Goal: Information Seeking & Learning: Learn about a topic

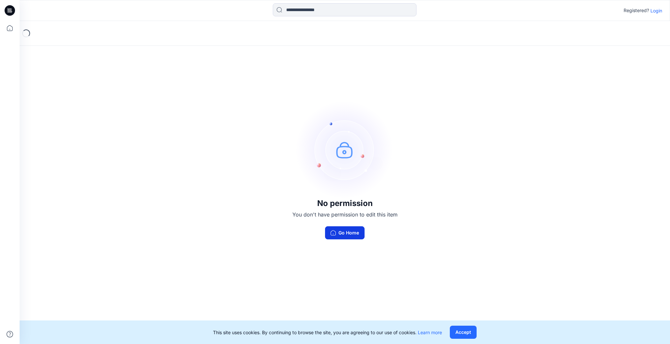
click at [344, 227] on button "Go Home" at bounding box center [345, 232] width 40 height 13
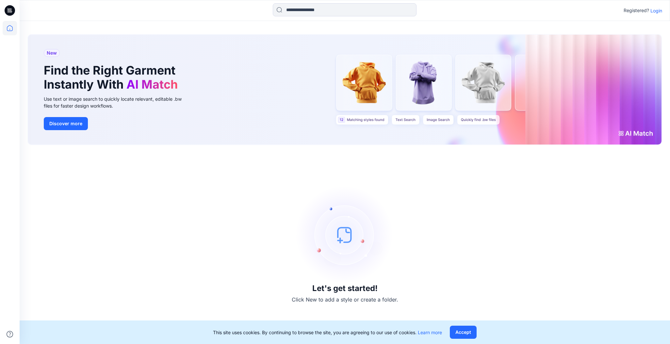
click at [659, 12] on p "Login" at bounding box center [656, 10] width 12 height 7
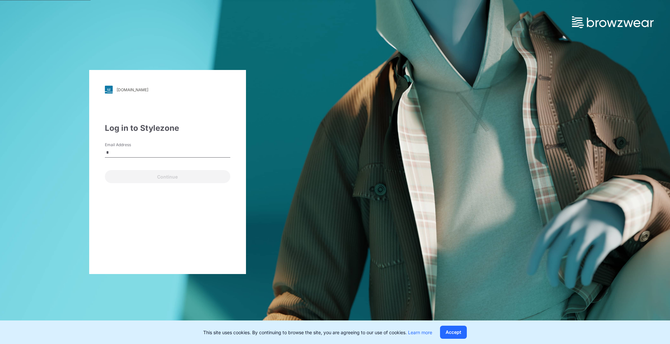
type input "**"
type input "**********"
click at [123, 175] on button "Continue" at bounding box center [167, 176] width 125 height 13
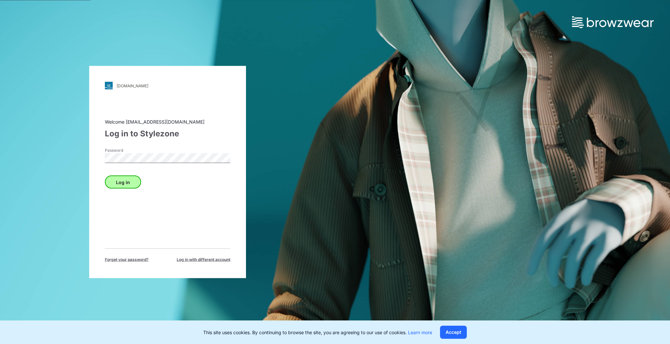
click at [126, 182] on button "Log in" at bounding box center [123, 181] width 36 height 13
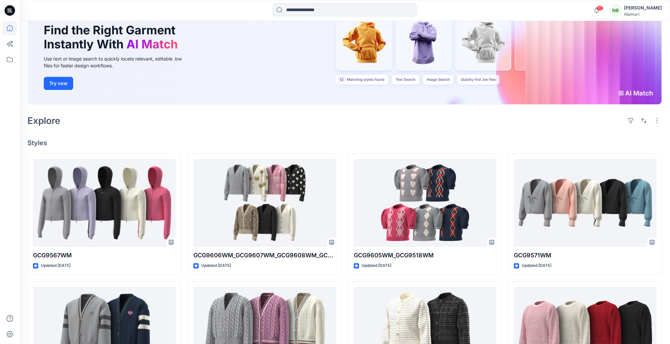
scroll to position [62, 0]
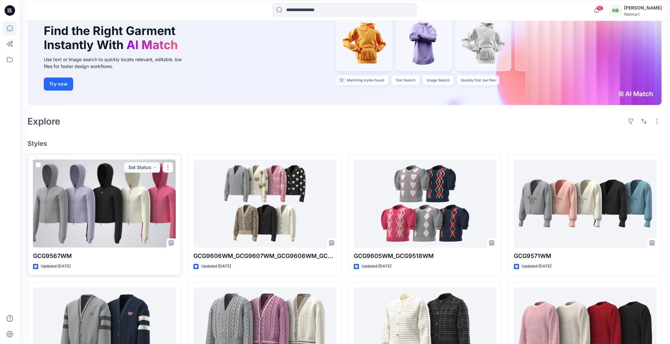
click at [91, 189] on div at bounding box center [104, 203] width 143 height 88
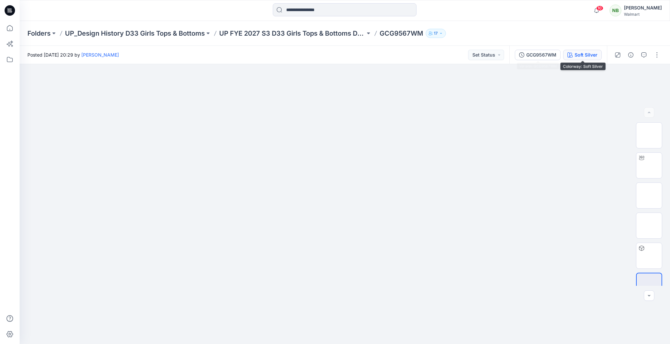
click at [586, 53] on div "Soft Silver" at bounding box center [586, 54] width 23 height 7
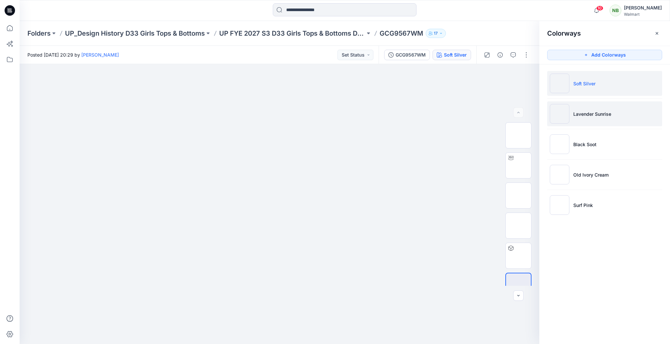
click at [603, 113] on p "Lavender Sunrise" at bounding box center [592, 113] width 38 height 7
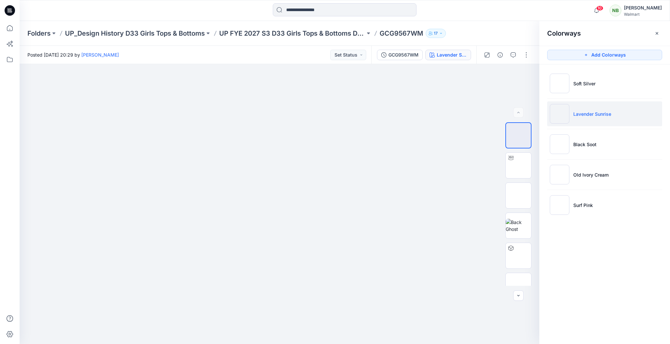
click at [584, 115] on p "Lavender Sunrise" at bounding box center [592, 113] width 38 height 7
click at [518, 195] on img at bounding box center [518, 195] width 0 height 0
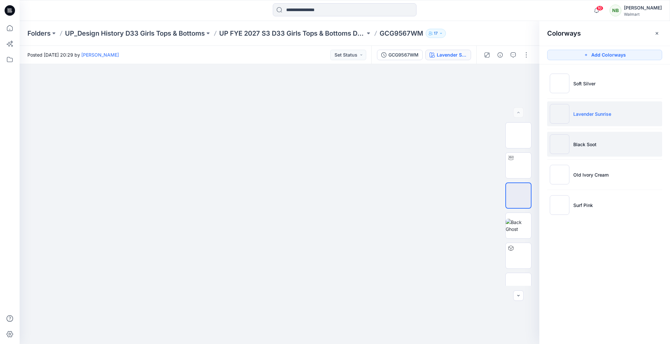
click at [626, 137] on li "Black Soot" at bounding box center [604, 144] width 115 height 25
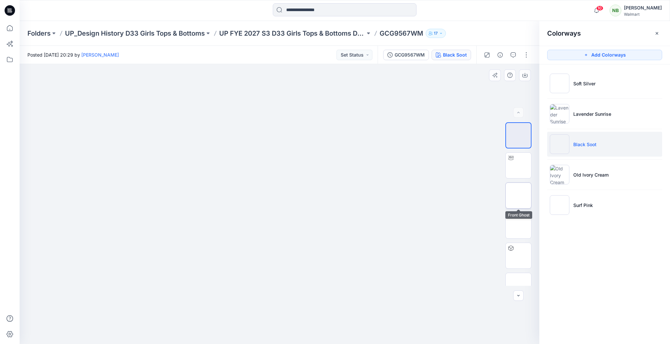
click at [518, 195] on img at bounding box center [518, 195] width 0 height 0
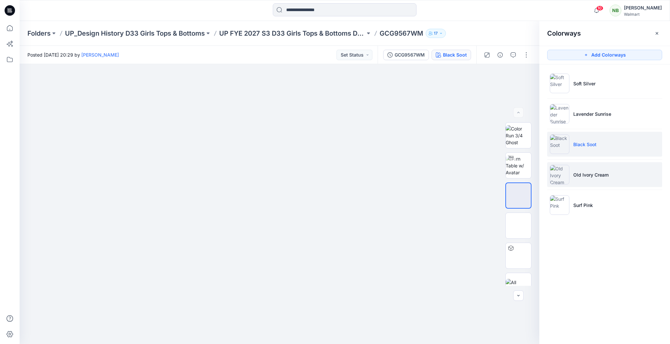
click at [577, 177] on p "Old Ivory Cream" at bounding box center [590, 174] width 35 height 7
click at [587, 174] on p "Old Ivory Cream" at bounding box center [590, 174] width 35 height 7
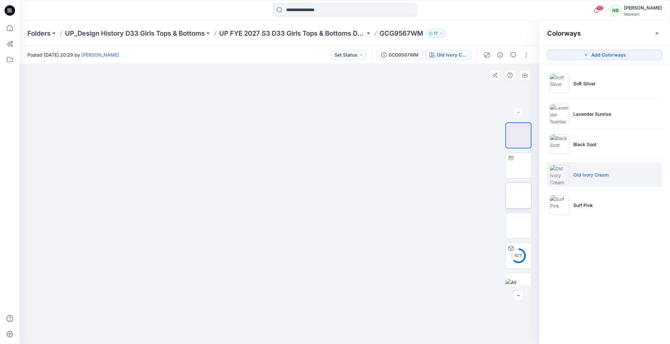
click at [518, 195] on img at bounding box center [518, 195] width 0 height 0
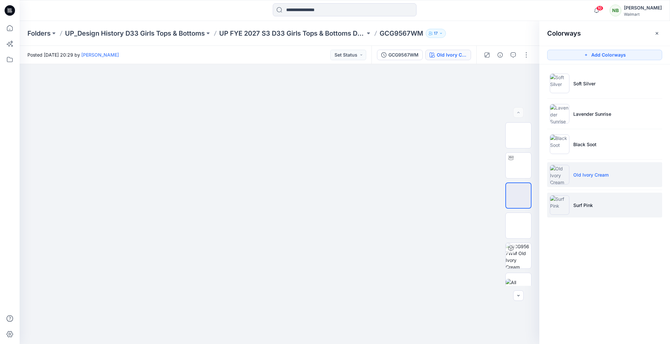
click at [589, 200] on li "Surf Pink" at bounding box center [604, 204] width 115 height 25
click at [588, 205] on p "Surf Pink" at bounding box center [583, 205] width 20 height 7
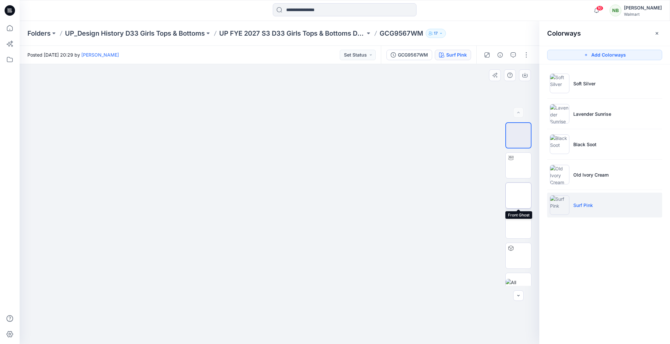
click at [518, 195] on img at bounding box center [518, 195] width 0 height 0
click at [414, 51] on button "GCG9567WM" at bounding box center [409, 55] width 46 height 10
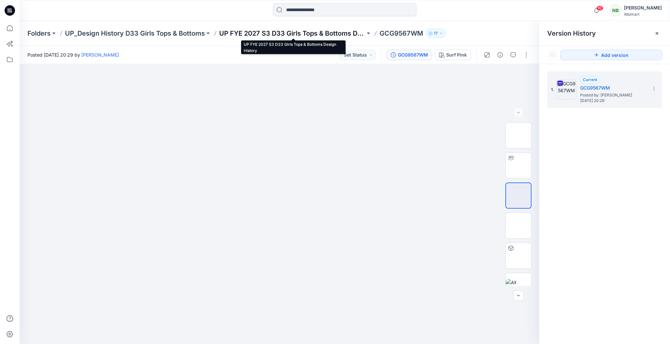
click at [296, 30] on p "UP FYE 2027 S3 D33 Girls Tops & Bottoms Design History" at bounding box center [292, 33] width 146 height 9
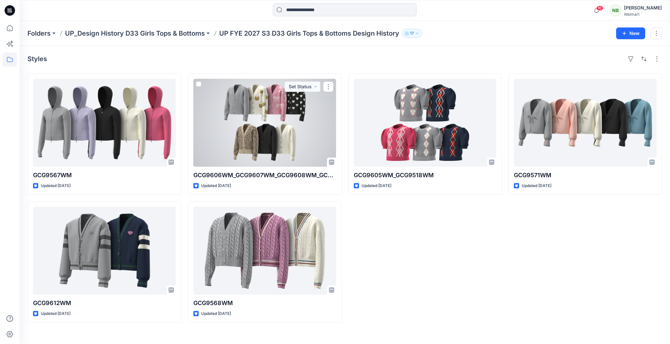
click at [265, 138] on div at bounding box center [264, 123] width 143 height 88
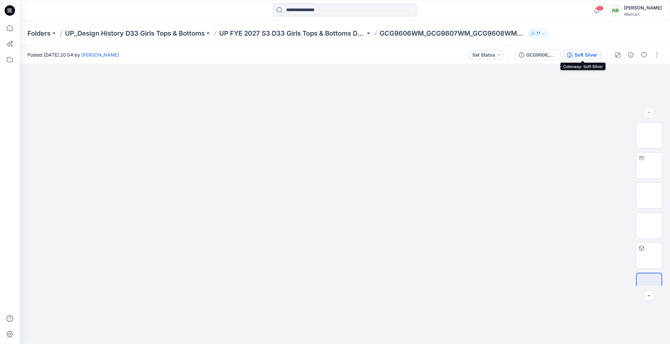
click at [585, 55] on div "Soft Silver" at bounding box center [586, 54] width 23 height 7
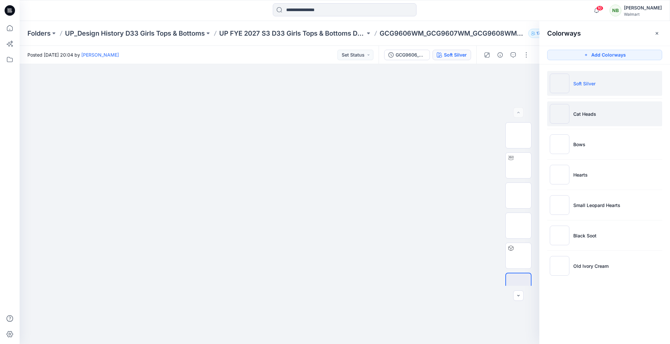
click at [579, 113] on p "Cat Heads" at bounding box center [584, 113] width 23 height 7
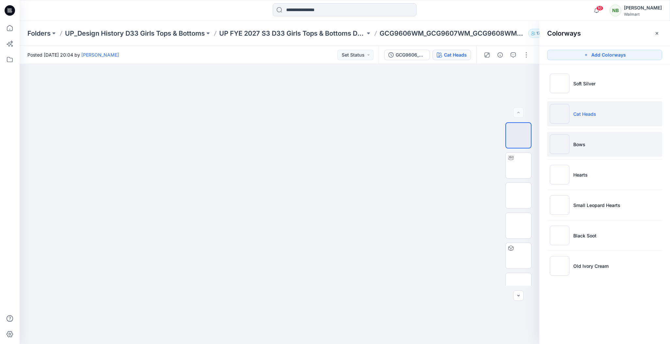
click at [586, 141] on li "Bows" at bounding box center [604, 144] width 115 height 25
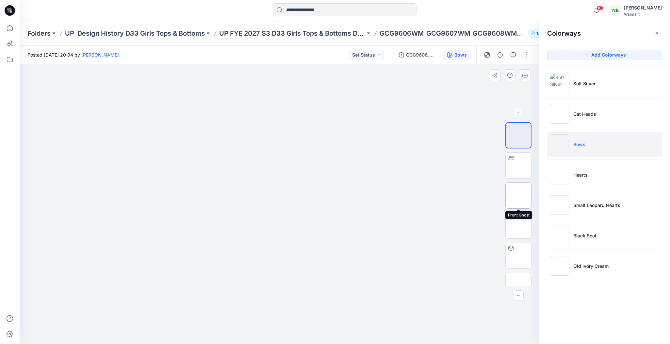
click at [518, 195] on img at bounding box center [518, 195] width 0 height 0
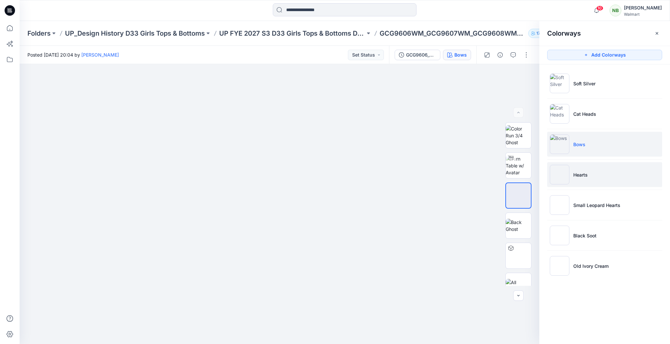
drag, startPoint x: 626, startPoint y: 172, endPoint x: 605, endPoint y: 185, distance: 24.3
click at [626, 172] on li "Hearts" at bounding box center [604, 174] width 115 height 25
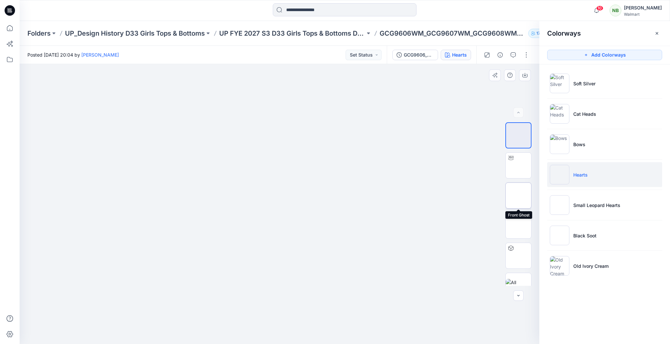
click at [518, 195] on img at bounding box center [518, 195] width 0 height 0
click at [596, 217] on ul "Soft Silver Cat Heads Bows Hearts Small Leopard Hearts Black Soot Old Ivory Cre…" at bounding box center [604, 174] width 131 height 220
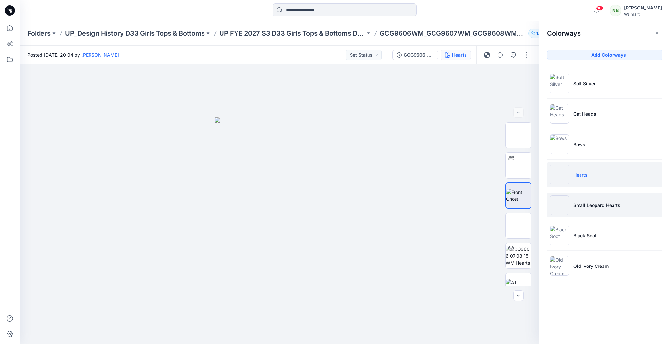
click at [597, 206] on p "Small Leopard Hearts" at bounding box center [596, 205] width 47 height 7
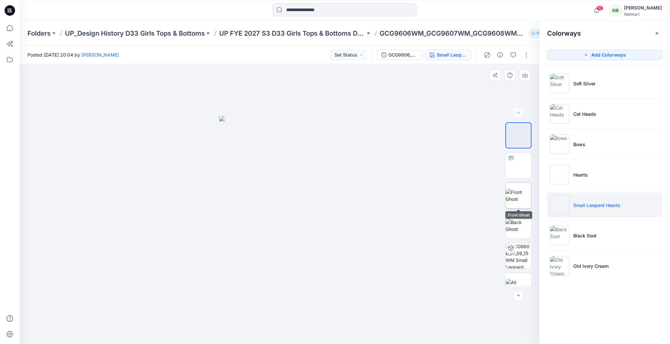
click at [529, 190] on img at bounding box center [518, 195] width 25 height 14
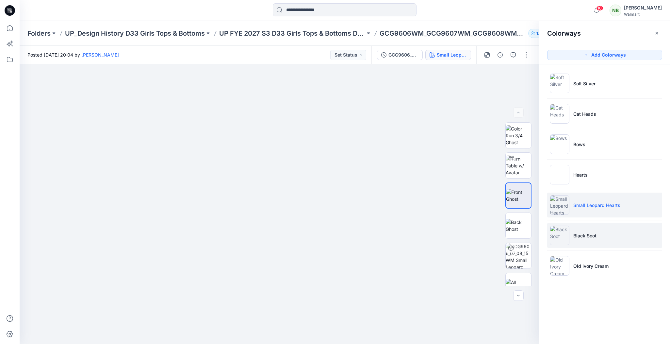
click at [589, 235] on p "Black Soot" at bounding box center [584, 235] width 23 height 7
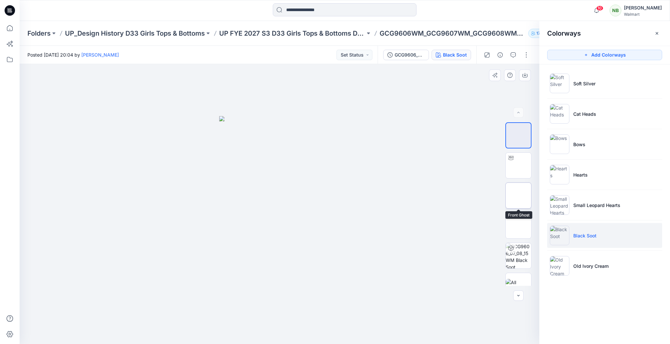
click at [518, 195] on img at bounding box center [518, 195] width 0 height 0
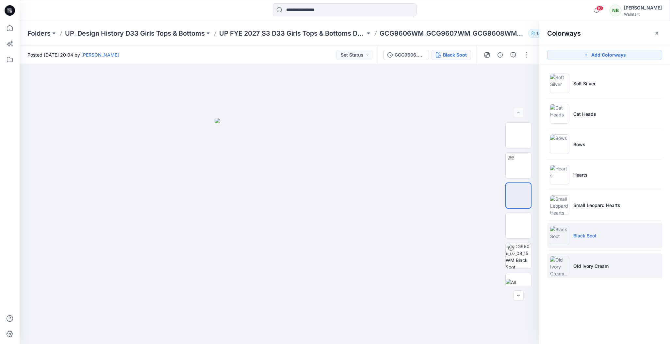
click at [565, 261] on img at bounding box center [560, 266] width 20 height 20
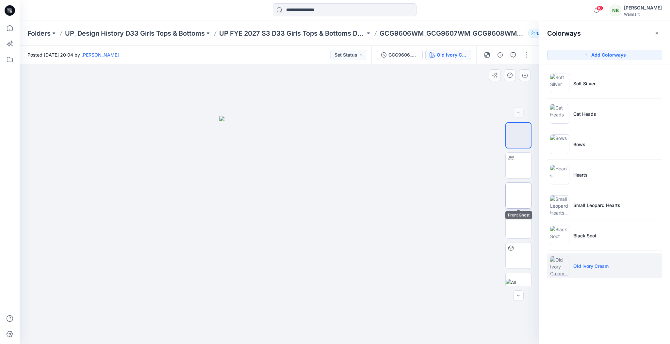
click at [515, 190] on img at bounding box center [518, 195] width 25 height 14
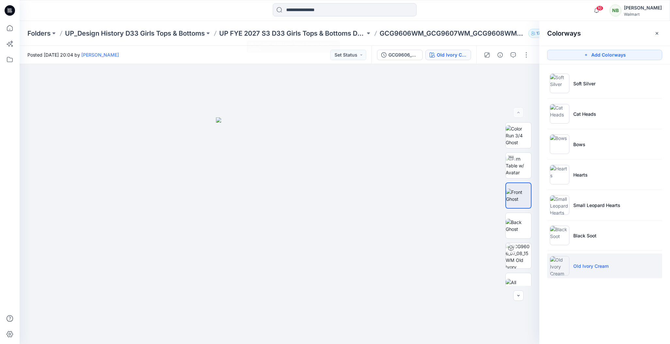
click at [345, 28] on div "Folders UP_Design History D33 Girls Tops & Bottoms UP FYE 2027 S3 D33 Girls Top…" at bounding box center [345, 33] width 650 height 25
click at [340, 33] on p "UP FYE 2027 S3 D33 Girls Tops & Bottoms Design History" at bounding box center [292, 33] width 146 height 9
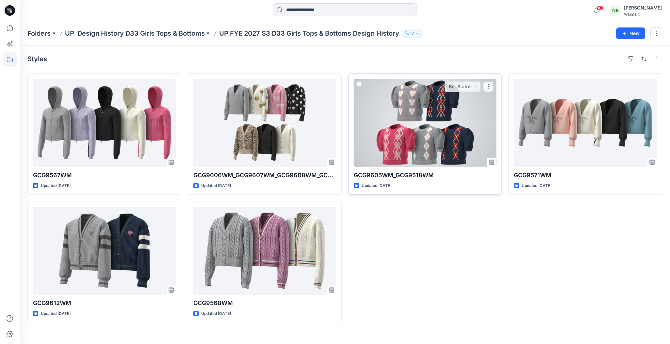
click at [428, 121] on div at bounding box center [425, 123] width 143 height 88
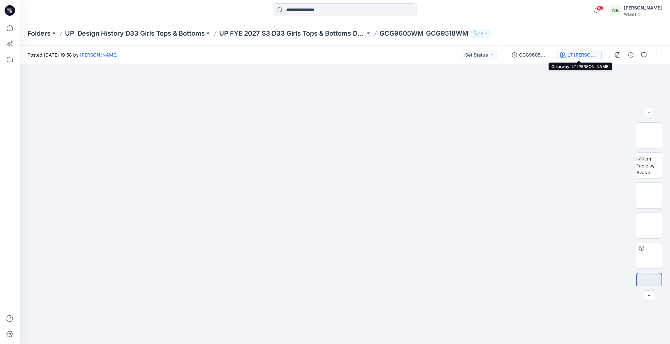
click at [580, 53] on div "LT [PERSON_NAME]" at bounding box center [582, 54] width 30 height 7
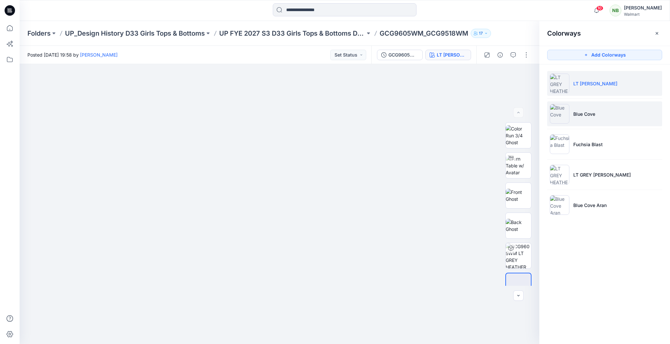
click at [591, 117] on p "Blue Cove" at bounding box center [584, 113] width 22 height 7
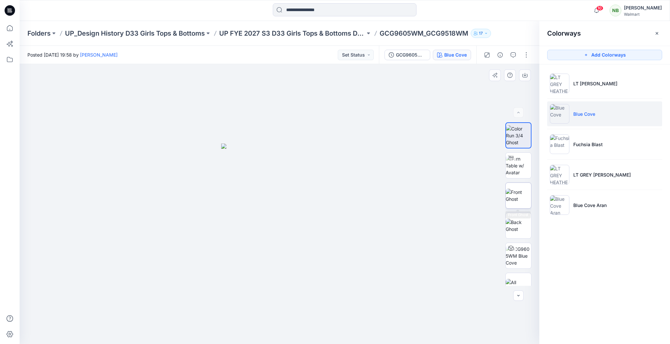
click at [526, 192] on img at bounding box center [518, 195] width 25 height 14
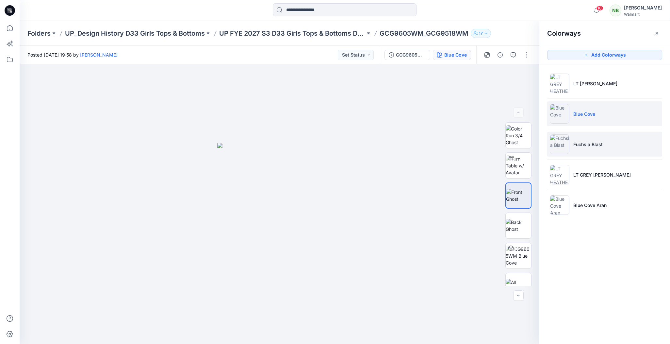
click at [572, 145] on li "Fuchsia Blast" at bounding box center [604, 144] width 115 height 25
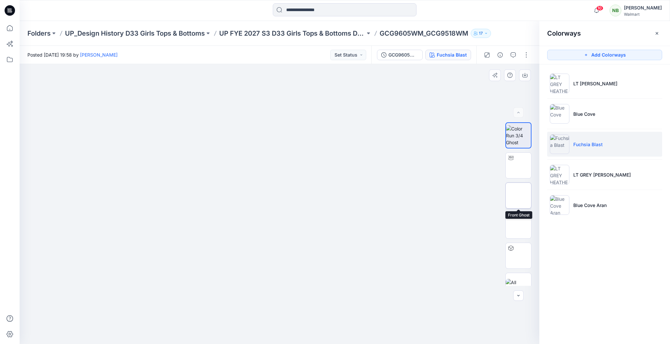
click at [518, 195] on img at bounding box center [518, 195] width 0 height 0
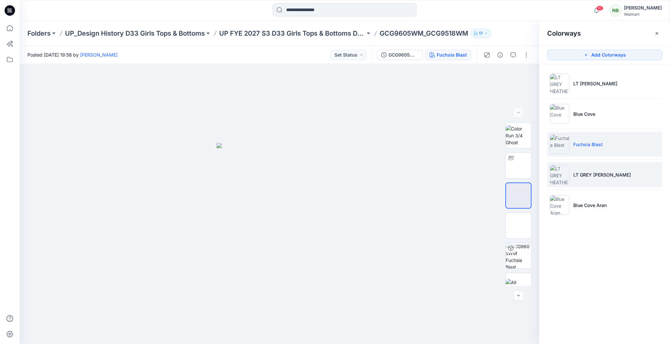
click at [574, 168] on li "LT GREY [PERSON_NAME]" at bounding box center [604, 174] width 115 height 25
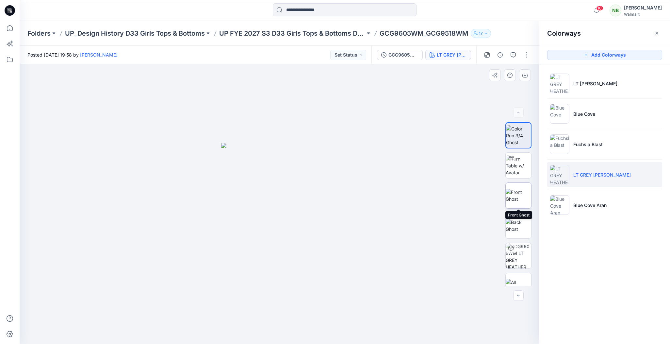
click at [521, 198] on img at bounding box center [518, 195] width 25 height 14
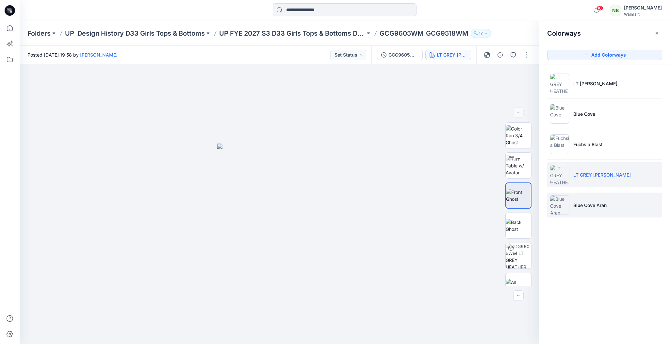
click at [624, 210] on li "Blue Cove Aran" at bounding box center [604, 204] width 115 height 25
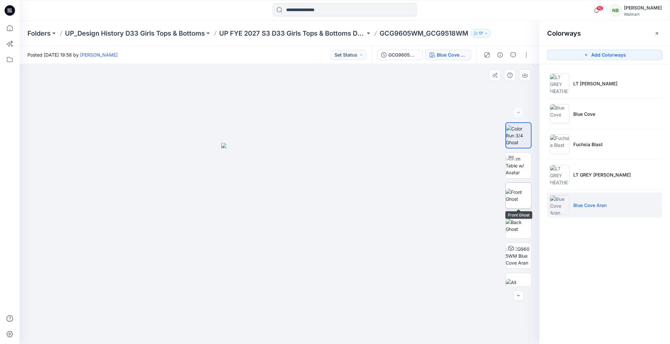
click at [520, 196] on img at bounding box center [518, 195] width 25 height 14
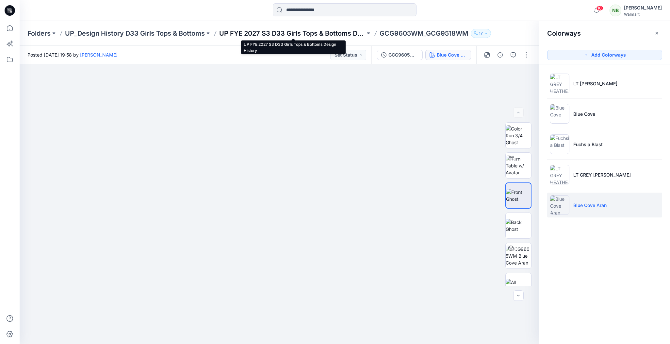
click at [291, 33] on p "UP FYE 2027 S3 D33 Girls Tops & Bottoms Design History" at bounding box center [292, 33] width 146 height 9
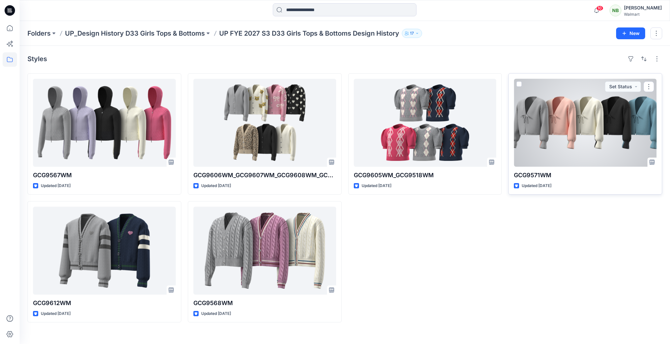
click at [627, 112] on div at bounding box center [585, 123] width 143 height 88
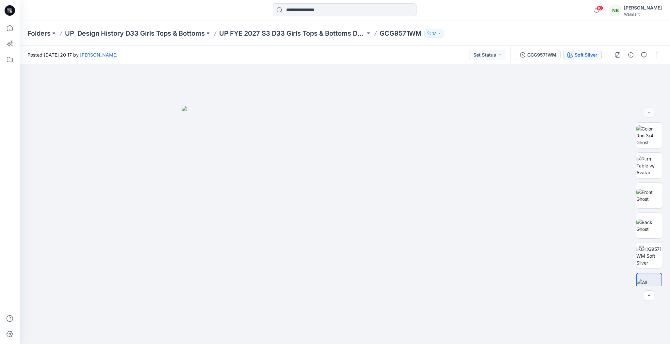
click at [579, 56] on div "Soft Silver" at bounding box center [586, 54] width 23 height 7
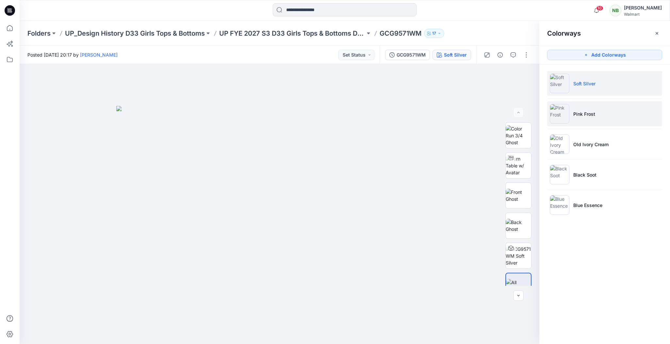
click at [577, 112] on p "Pink Frost" at bounding box center [584, 113] width 22 height 7
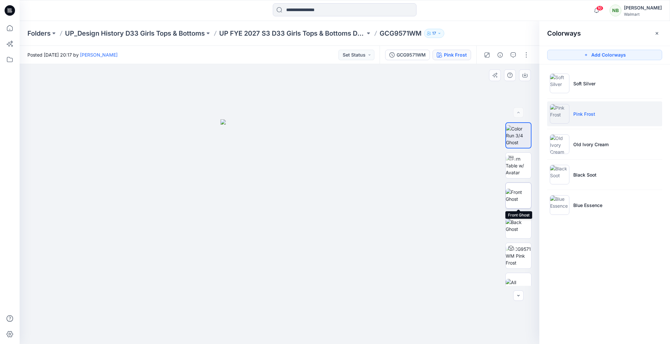
click at [517, 196] on img at bounding box center [518, 195] width 25 height 14
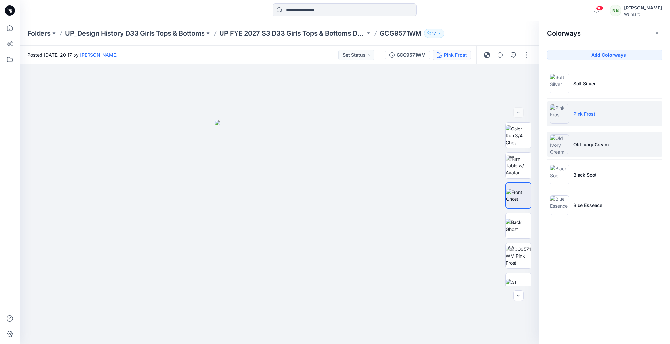
click at [598, 141] on p "Old Ivory Cream" at bounding box center [590, 144] width 35 height 7
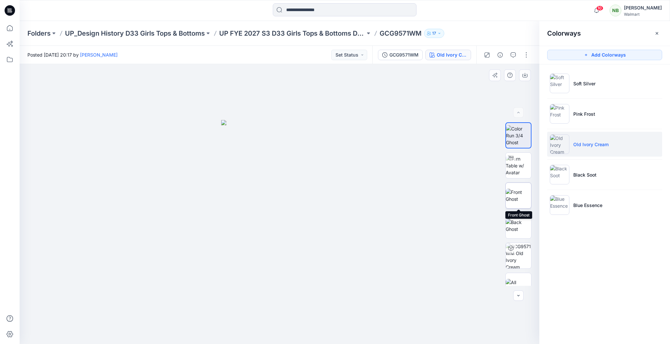
click at [520, 192] on img at bounding box center [518, 195] width 25 height 14
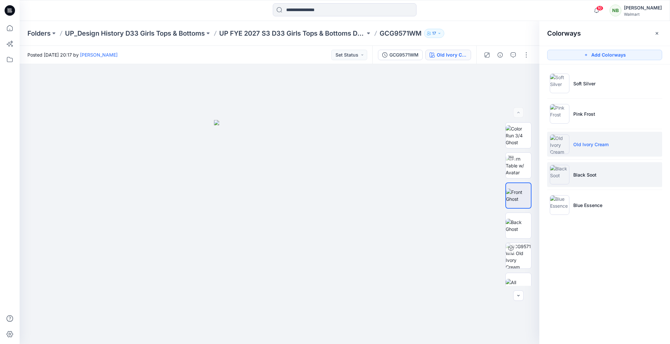
click at [598, 173] on li "Black Soot" at bounding box center [604, 174] width 115 height 25
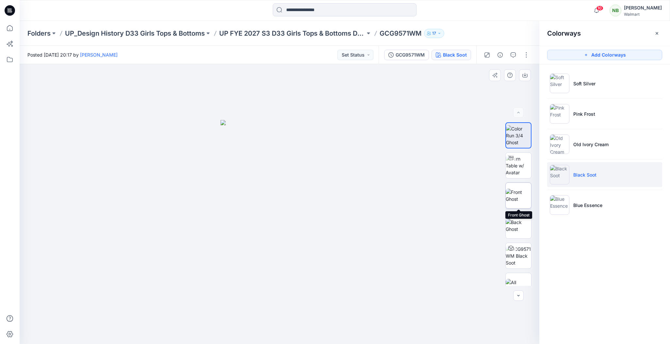
click at [517, 199] on img at bounding box center [518, 195] width 25 height 14
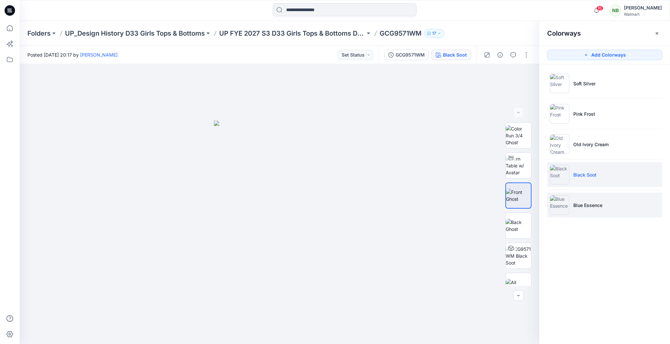
click at [578, 209] on li "Blue Essence" at bounding box center [604, 204] width 115 height 25
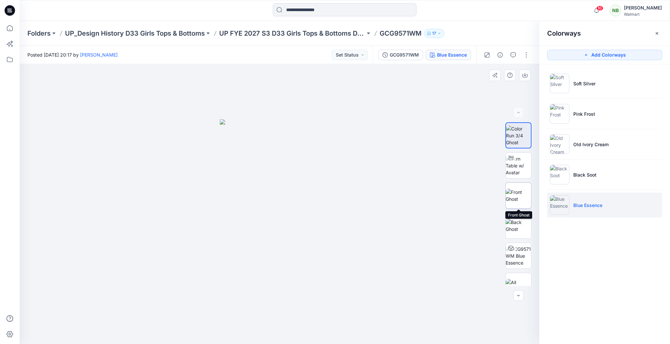
click at [518, 192] on img at bounding box center [518, 195] width 25 height 14
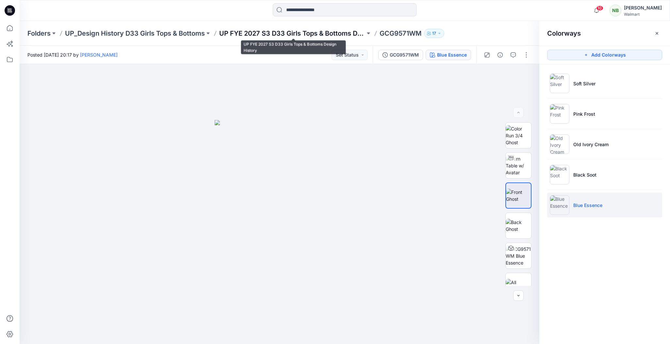
click at [319, 34] on p "UP FYE 2027 S3 D33 Girls Tops & Bottoms Design History" at bounding box center [292, 33] width 146 height 9
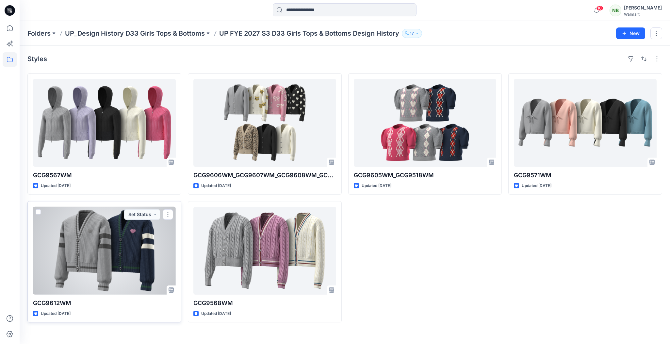
click at [103, 254] on div at bounding box center [104, 250] width 143 height 88
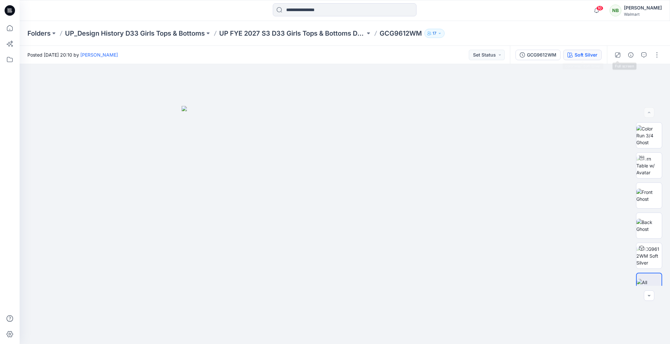
click at [579, 52] on div "Soft Silver" at bounding box center [586, 54] width 23 height 7
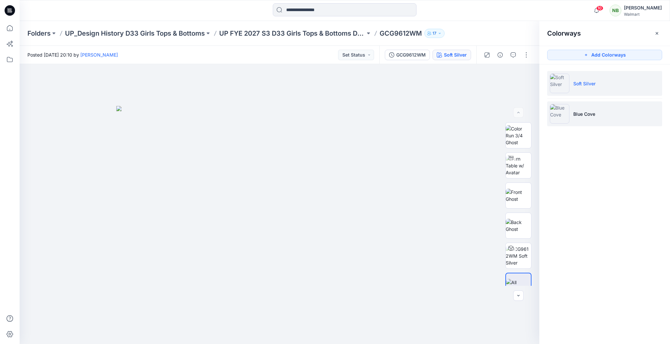
click at [586, 114] on p "Blue Cove" at bounding box center [584, 113] width 22 height 7
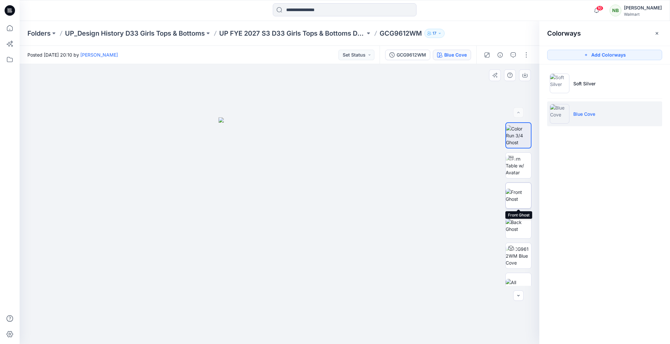
click at [514, 195] on img at bounding box center [518, 195] width 25 height 14
click at [262, 28] on div "Folders UP_Design History D33 Girls Tops & Bottoms UP FYE 2027 S3 D33 Girls Top…" at bounding box center [345, 33] width 650 height 25
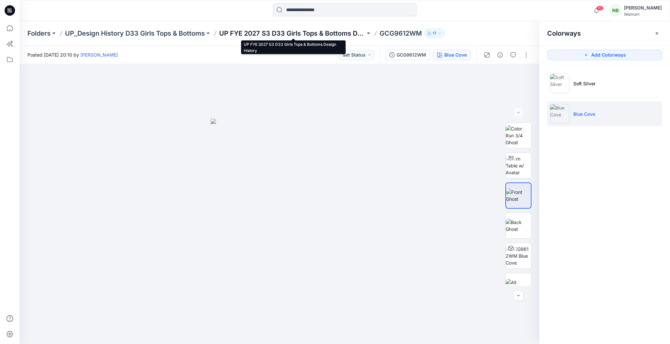
click at [260, 33] on p "UP FYE 2027 S3 D33 Girls Tops & Bottoms Design History" at bounding box center [292, 33] width 146 height 9
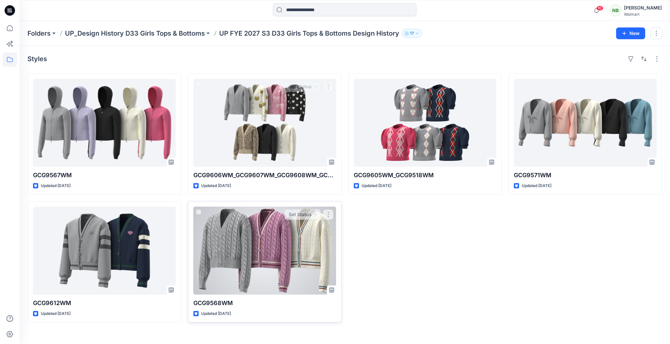
click at [252, 232] on div at bounding box center [264, 250] width 143 height 88
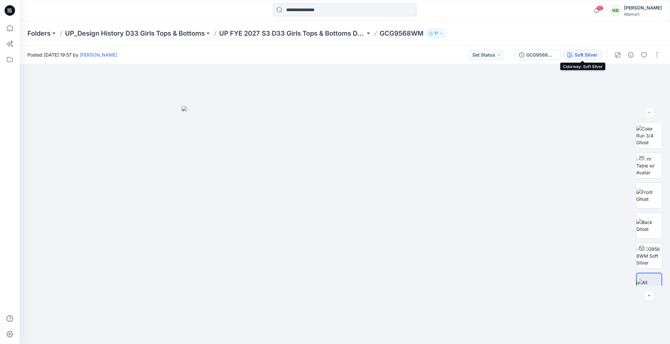
click at [584, 52] on div "Soft SIlver" at bounding box center [586, 54] width 23 height 7
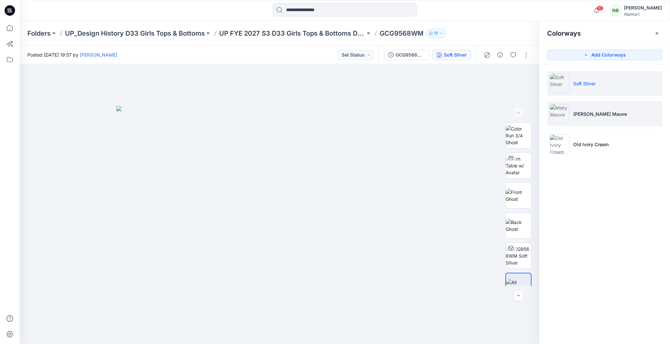
click at [583, 111] on p "[PERSON_NAME] Mauve" at bounding box center [600, 113] width 54 height 7
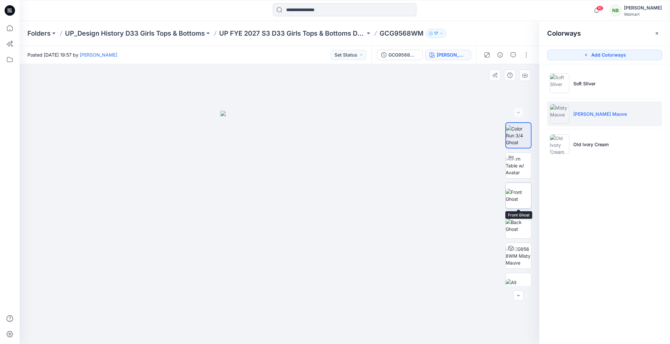
click at [516, 198] on img at bounding box center [518, 195] width 25 height 14
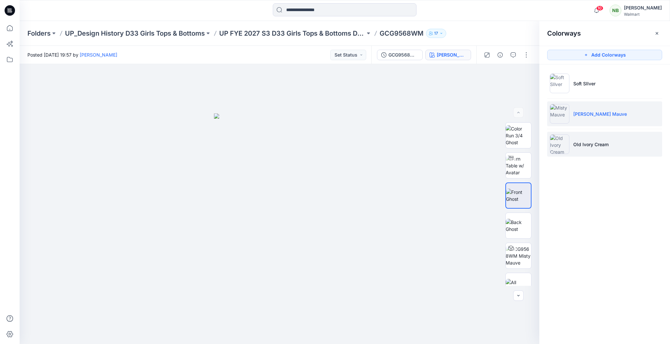
click at [580, 138] on li "Old Ivory Cream" at bounding box center [604, 144] width 115 height 25
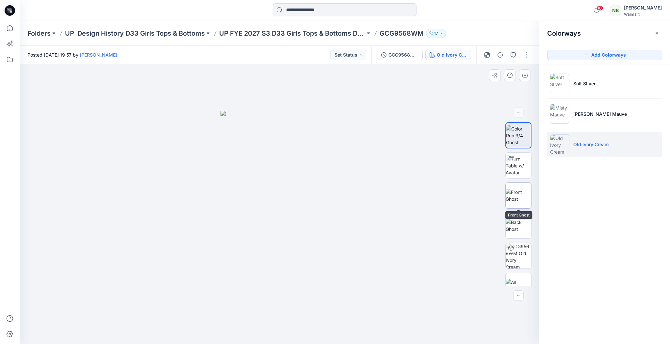
click at [519, 194] on img at bounding box center [518, 195] width 25 height 14
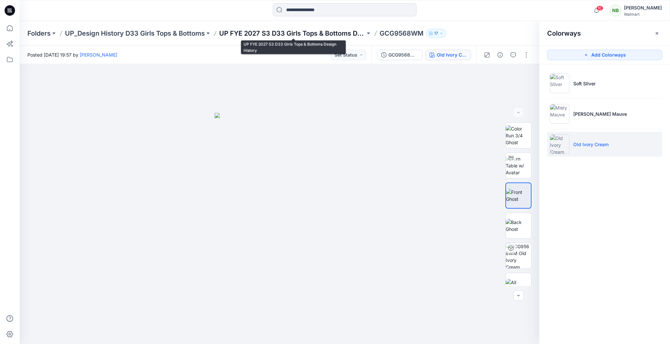
click at [280, 31] on p "UP FYE 2027 S3 D33 Girls Tops & Bottoms Design History" at bounding box center [292, 33] width 146 height 9
